Goal: Register for event/course

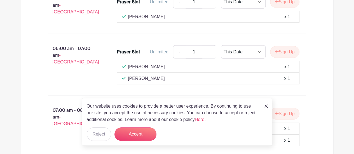
scroll to position [841, 0]
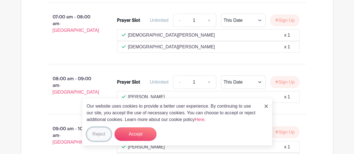
click at [102, 136] on button "Reject" at bounding box center [99, 134] width 24 height 13
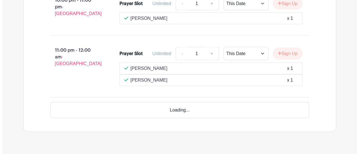
scroll to position [1648, 0]
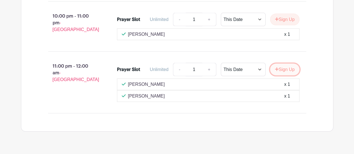
click at [281, 64] on button "Sign Up" at bounding box center [284, 70] width 29 height 12
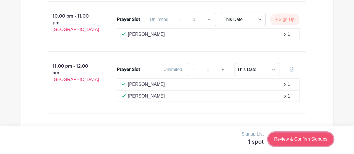
click at [282, 138] on link "Review & Confirm Signups" at bounding box center [300, 139] width 65 height 13
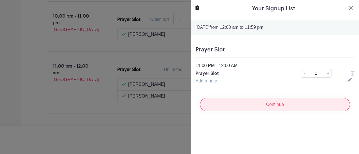
click at [263, 109] on input "Continue" at bounding box center [275, 104] width 150 height 13
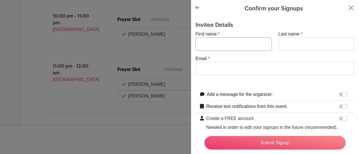
click at [227, 45] on input "First name" at bounding box center [233, 44] width 76 height 13
type input "Weng"
type input "T"
click at [269, 80] on form "Invitee Details First name * [PERSON_NAME] Last name * T Email * Add a message …" at bounding box center [274, 95] width 159 height 147
click at [245, 72] on input "Email" at bounding box center [274, 68] width 159 height 13
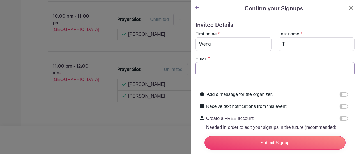
type input "[EMAIL_ADDRESS][DOMAIN_NAME]"
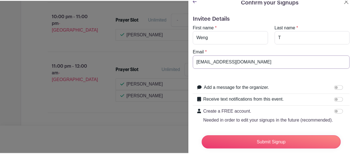
scroll to position [6, 0]
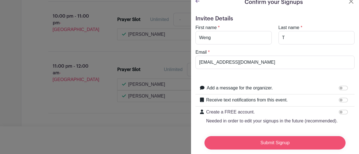
click at [270, 136] on input "Submit Signup" at bounding box center [274, 142] width 141 height 13
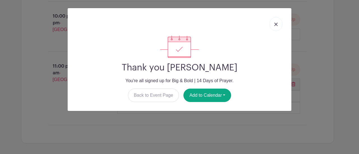
click at [276, 21] on link at bounding box center [275, 24] width 13 height 14
